Goal: Transaction & Acquisition: Obtain resource

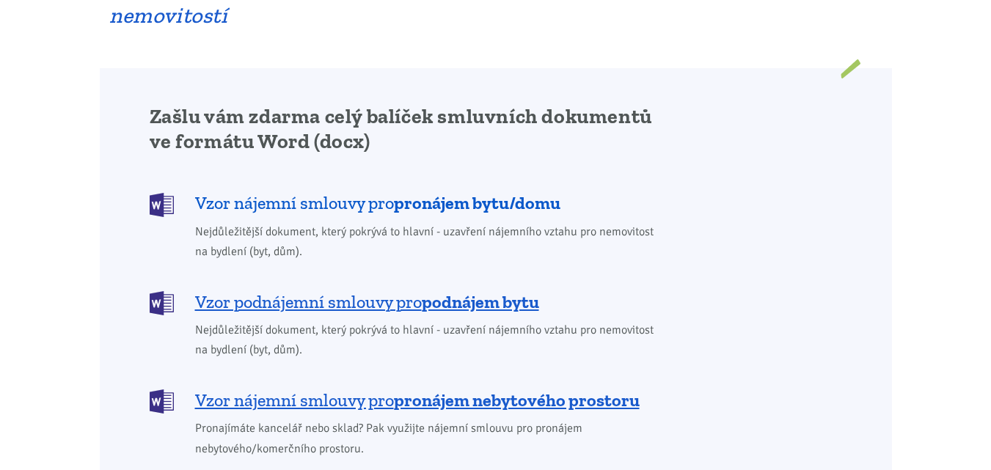
scroll to position [1174, 0]
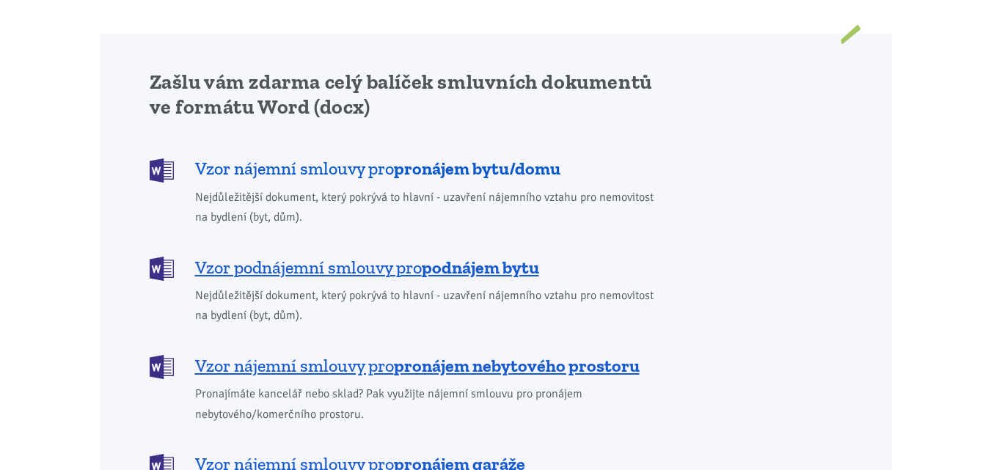
click at [470, 158] on b "pronájem bytu/domu" at bounding box center [477, 168] width 167 height 21
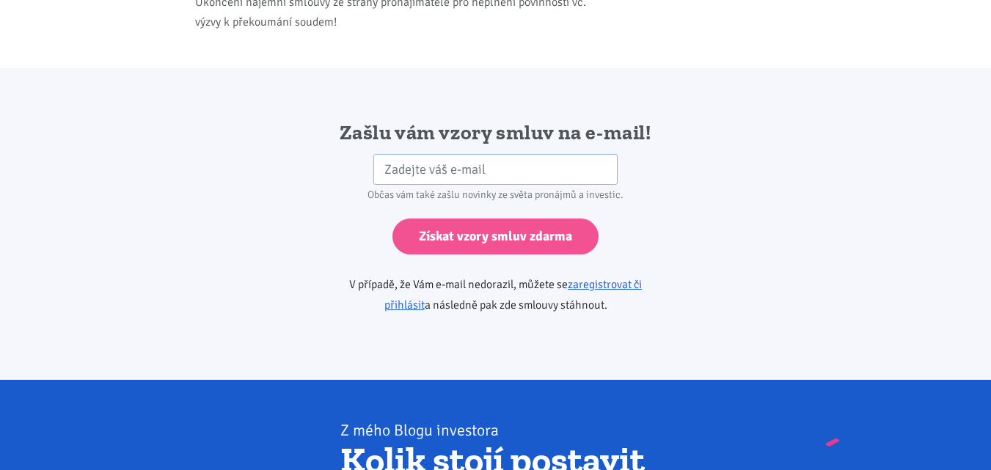
scroll to position [2451, 0]
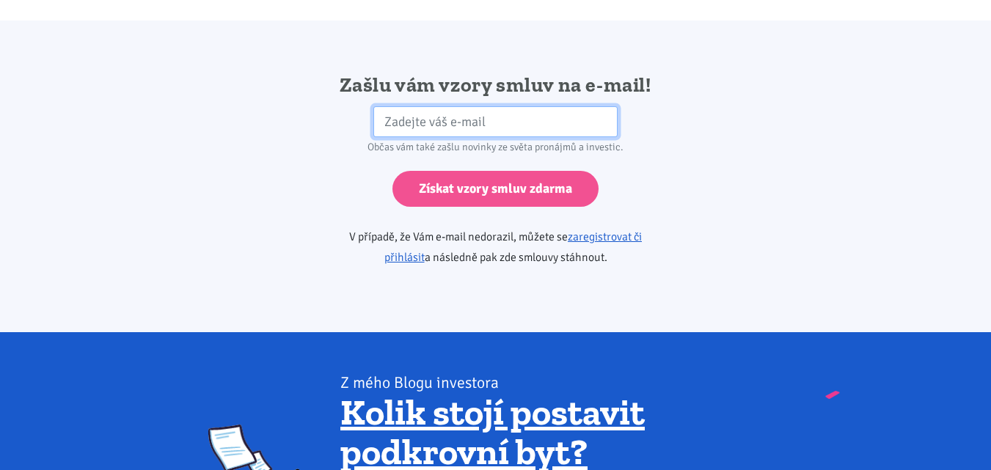
click at [538, 106] on input "email" at bounding box center [496, 122] width 244 height 32
type input "zlandauf@seznam.cz"
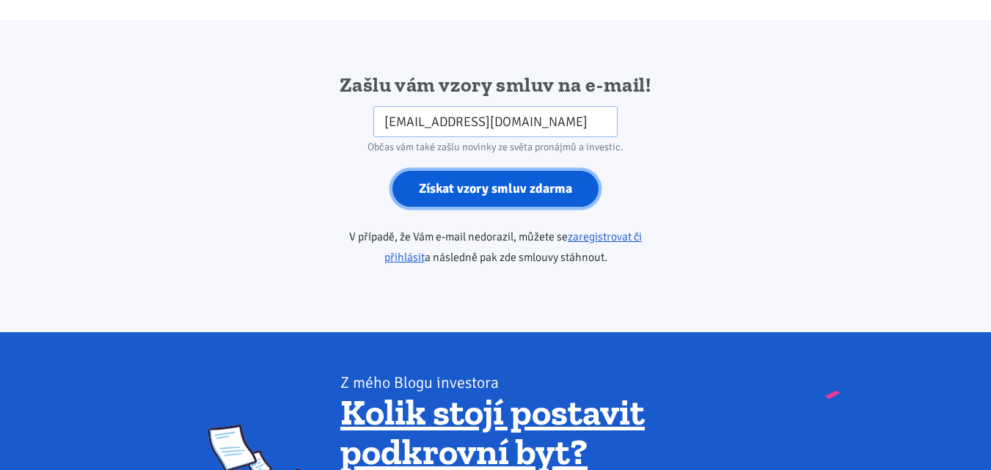
click at [525, 171] on input "Získat vzory smluv zdarma" at bounding box center [496, 189] width 206 height 36
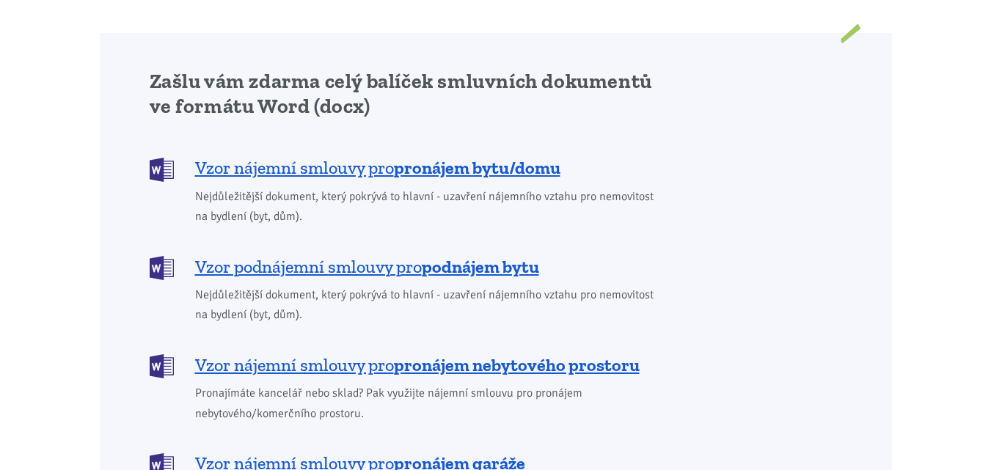
scroll to position [1174, 0]
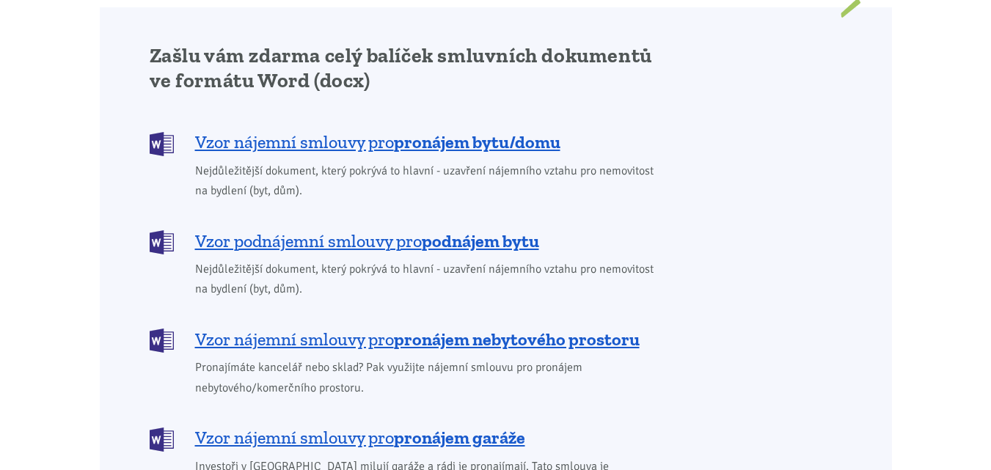
scroll to position [1248, 0]
